Goal: Information Seeking & Learning: Learn about a topic

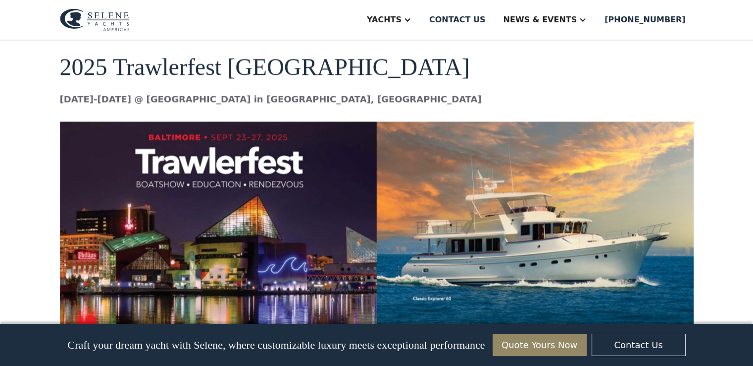
scroll to position [1189, 0]
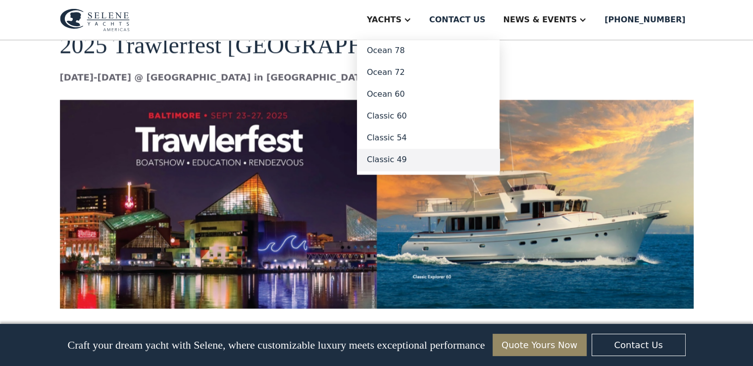
click at [425, 157] on link "Classic 49" at bounding box center [428, 160] width 143 height 22
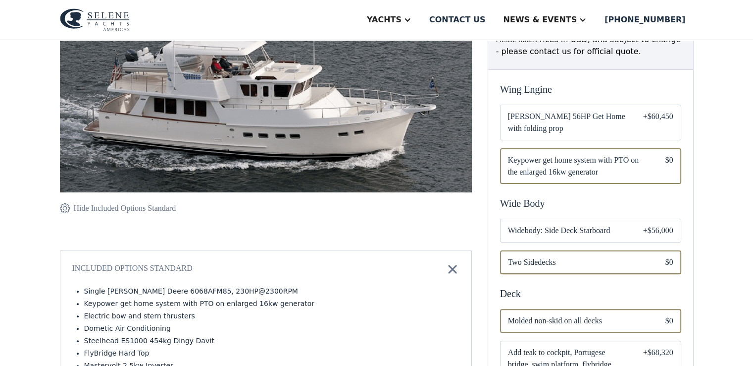
scroll to position [198, 0]
click at [564, 266] on span "Two Sidedecks" at bounding box center [579, 262] width 142 height 12
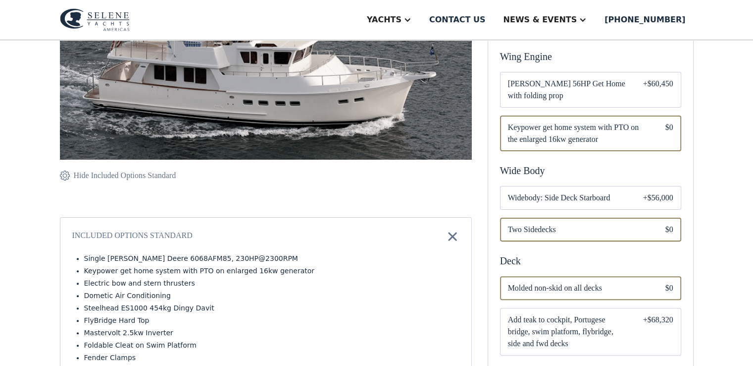
scroll to position [248, 0]
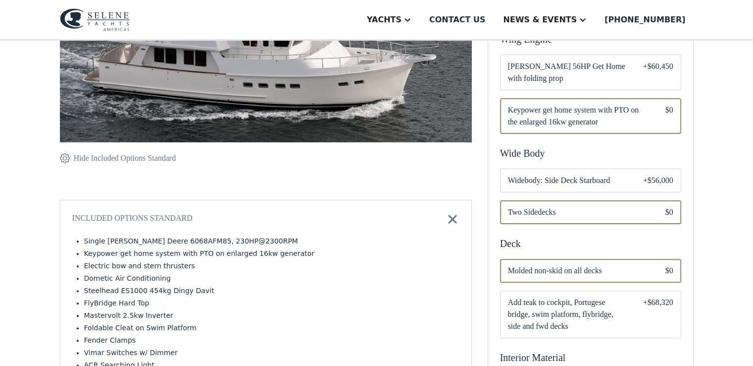
click at [576, 302] on span "Add teak to cockpit, Portugese bridge, swim platform, flybridge, side and fwd d…" at bounding box center [567, 314] width 119 height 36
